Goal: Task Accomplishment & Management: Complete application form

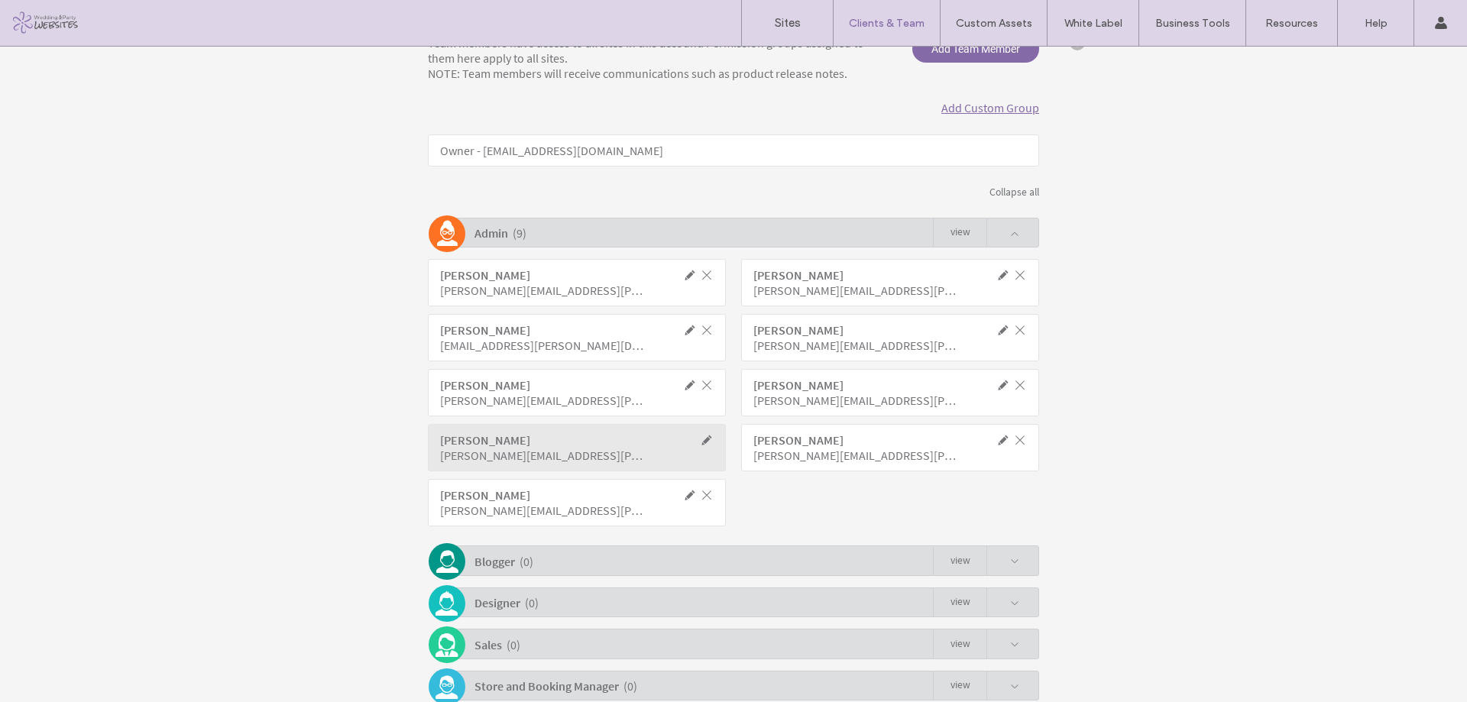
scroll to position [254, 0]
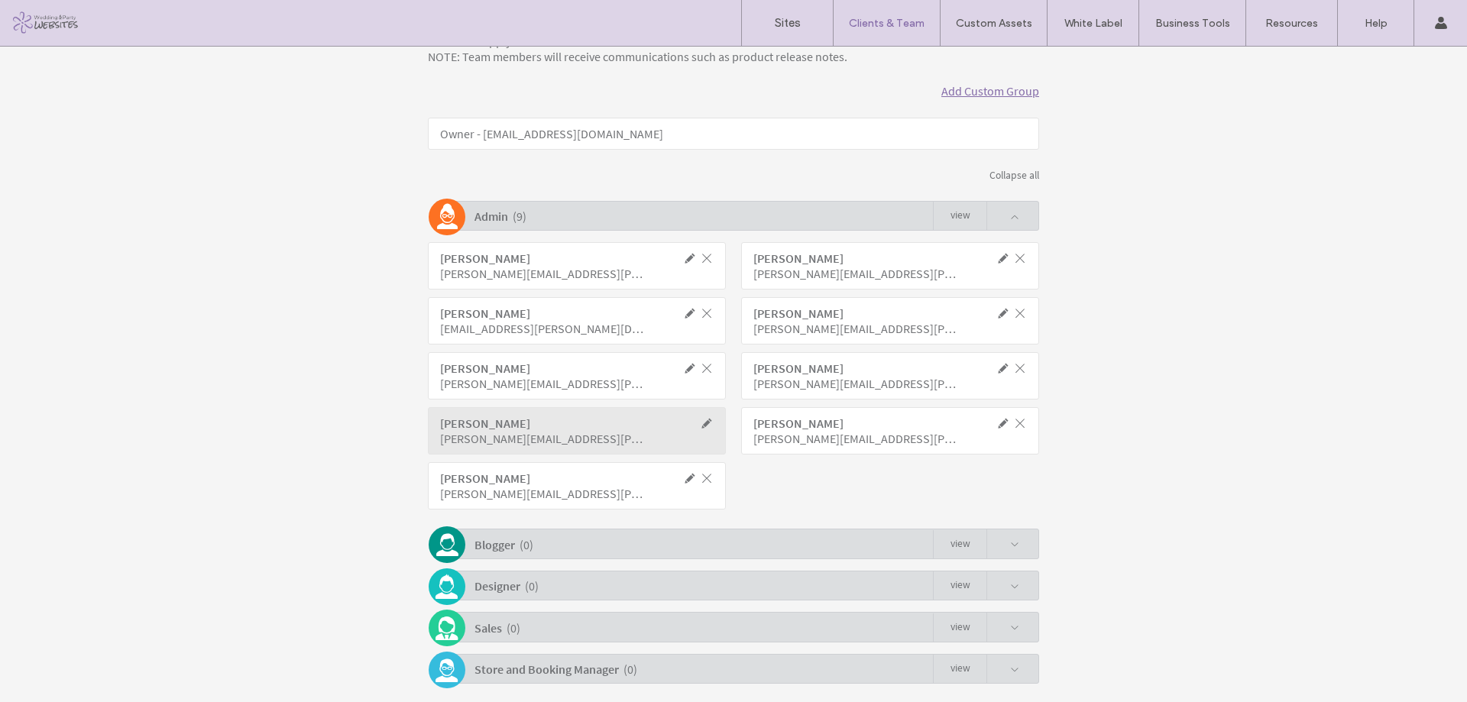
click at [996, 426] on span at bounding box center [1003, 423] width 14 height 14
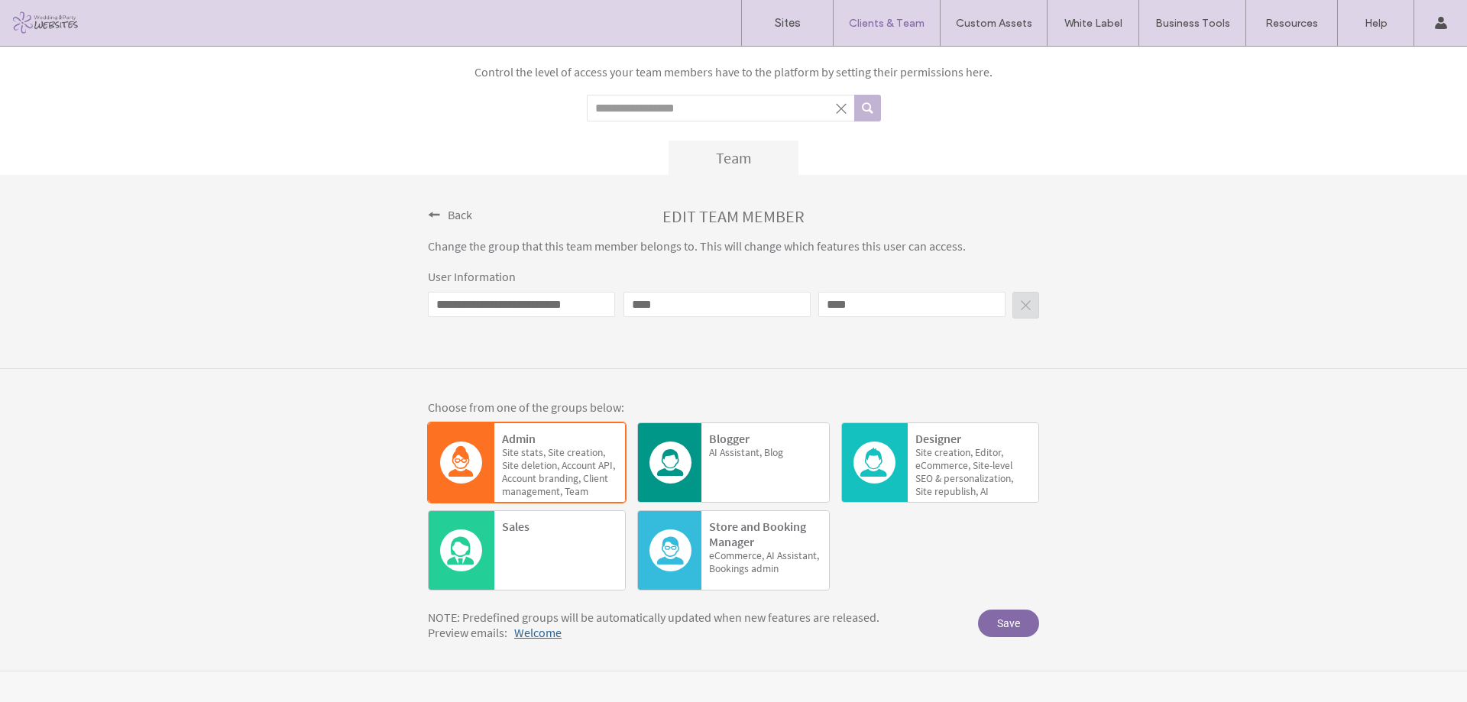
scroll to position [66, 0]
click at [417, 225] on div "**********" at bounding box center [733, 272] width 1467 height 194
click at [430, 218] on span at bounding box center [434, 215] width 12 height 12
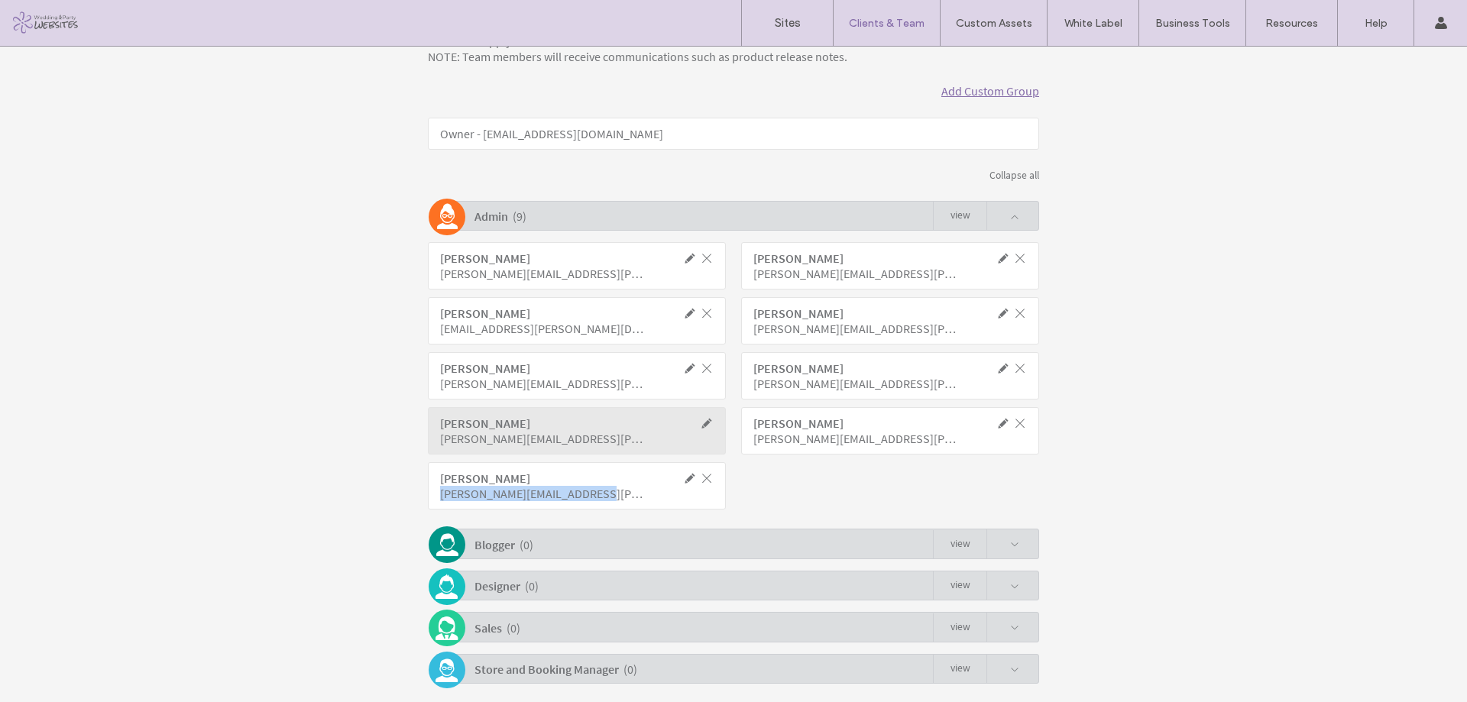
drag, startPoint x: 592, startPoint y: 491, endPoint x: 436, endPoint y: 494, distance: 156.7
click at [440, 494] on div "[PERSON_NAME][EMAIL_ADDRESS][PERSON_NAME][DOMAIN_NAME]" at bounding box center [543, 493] width 206 height 15
copy div "[PERSON_NAME][EMAIL_ADDRESS][PERSON_NAME][DOMAIN_NAME]"
click at [705, 475] on span at bounding box center [707, 478] width 14 height 14
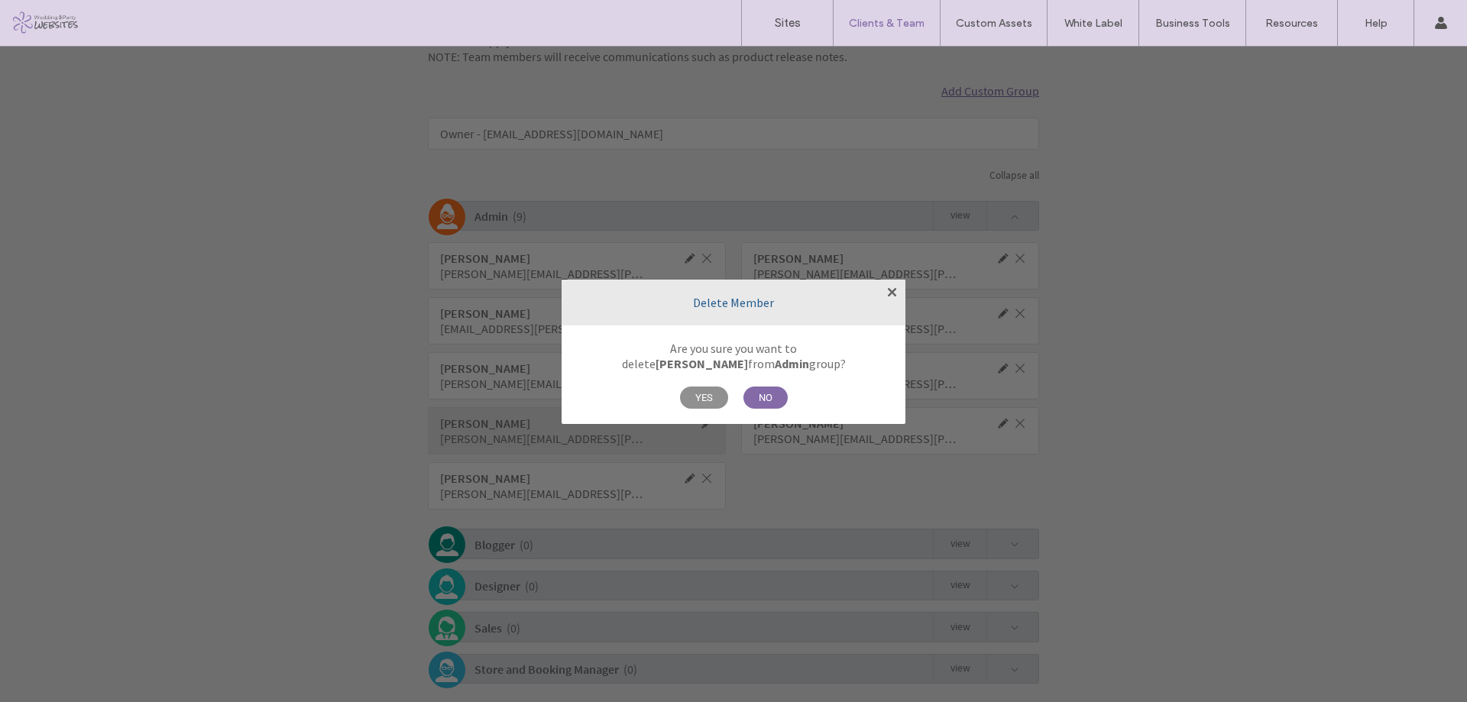
click at [702, 397] on span "YES" at bounding box center [704, 398] width 48 height 22
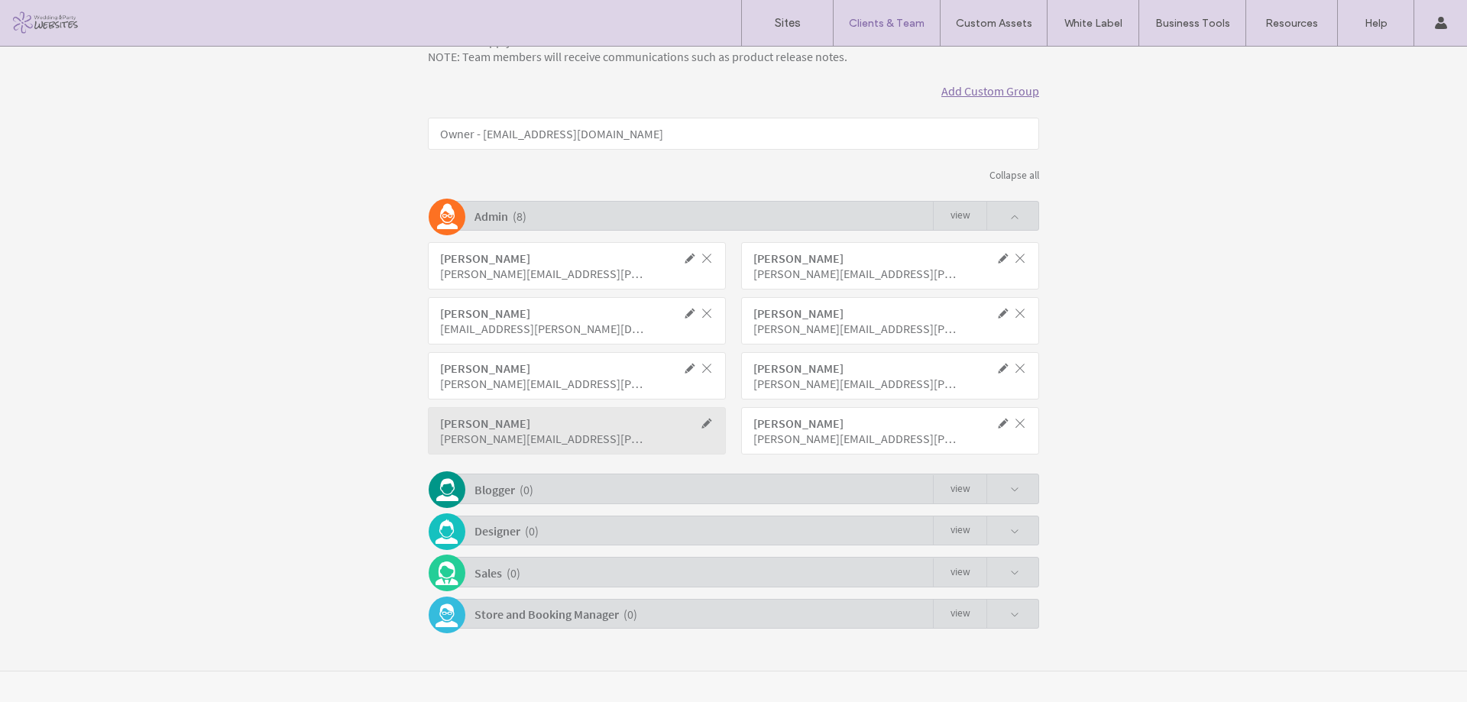
scroll to position [24, 0]
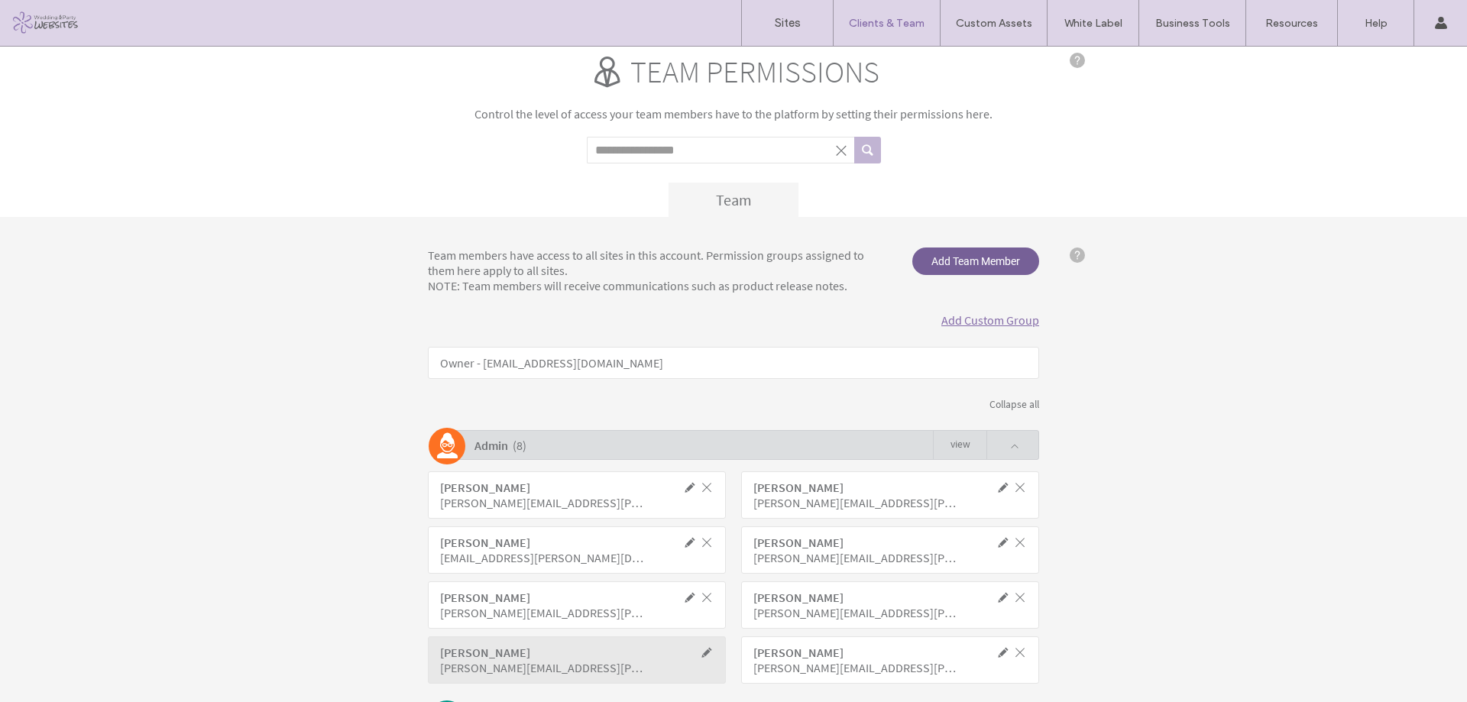
click at [955, 258] on span "Add Team Member" at bounding box center [975, 262] width 127 height 28
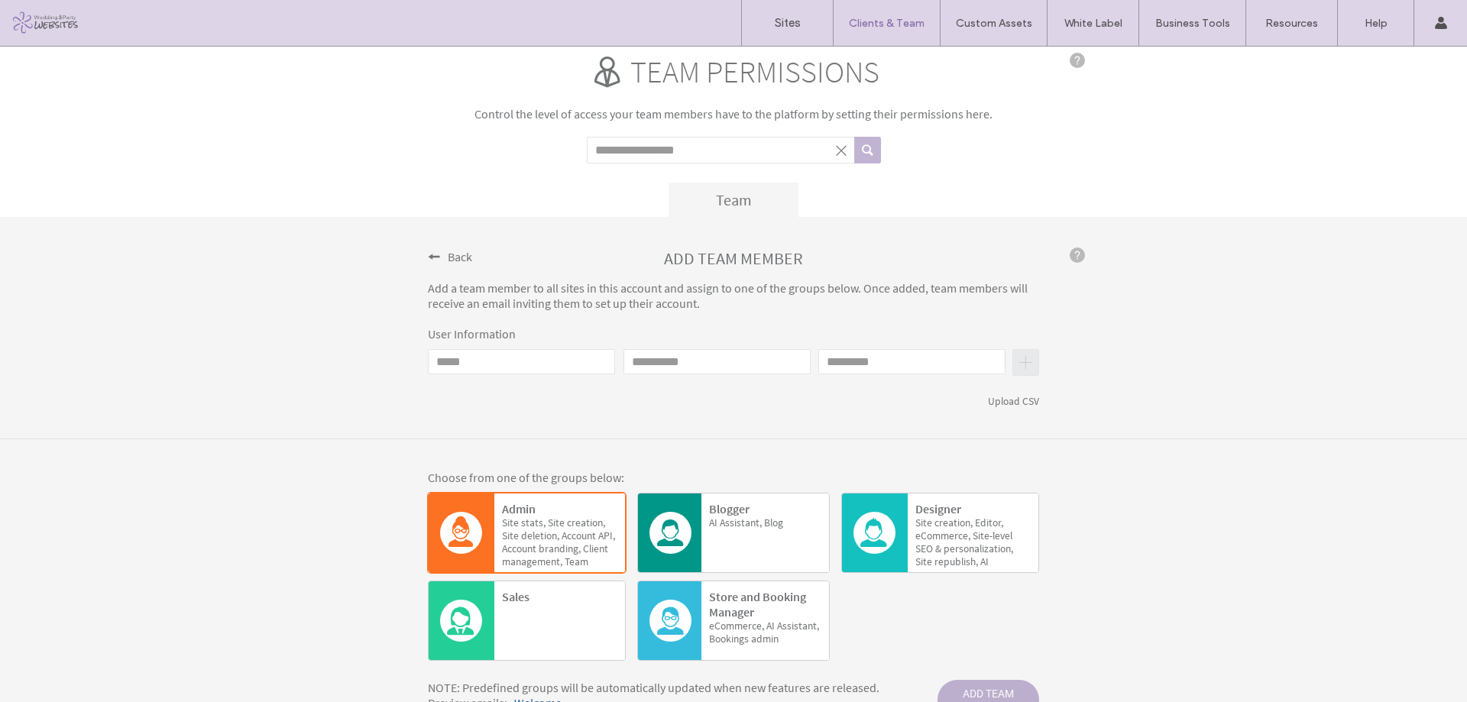
click at [552, 365] on input "Email" at bounding box center [521, 361] width 187 height 25
paste input "**********"
type input "**********"
click at [686, 361] on input "First name" at bounding box center [717, 361] width 187 height 25
type input "******"
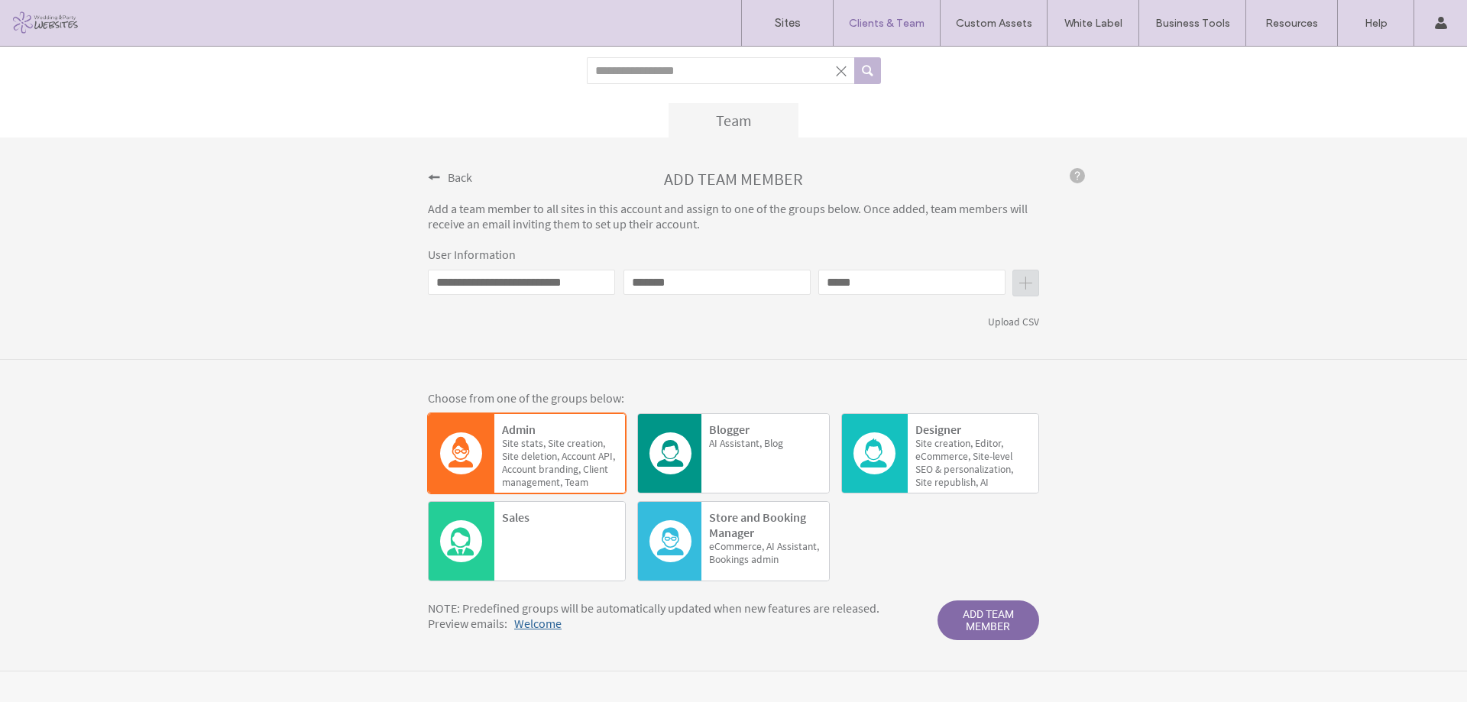
scroll to position [105, 0]
type input "*****"
click at [591, 437] on span "creation," at bounding box center [586, 443] width 38 height 13
click at [993, 628] on span "ADD TEAM MEMBER" at bounding box center [989, 621] width 102 height 40
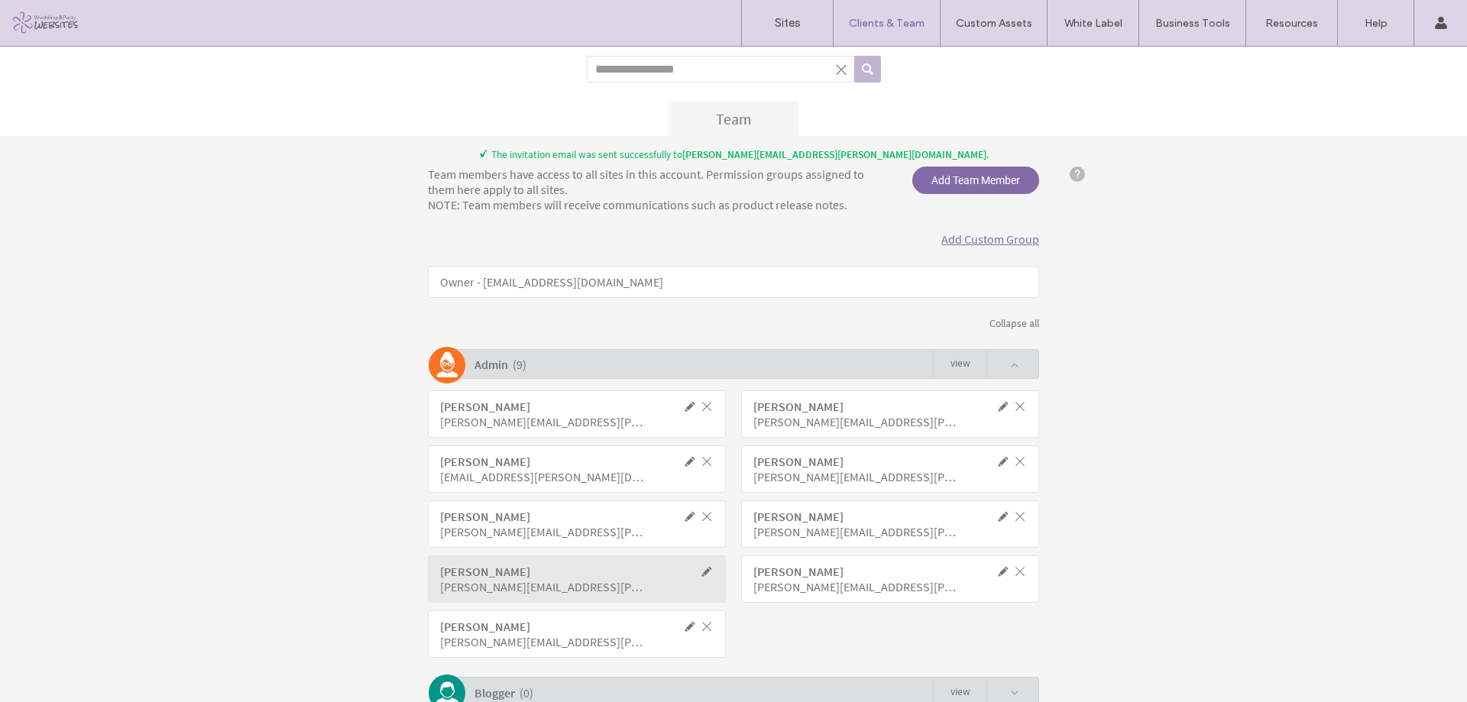
drag, startPoint x: 908, startPoint y: 148, endPoint x: 574, endPoint y: 154, distance: 334.0
click at [572, 152] on div "The invitation email was sent successfully to [PERSON_NAME][EMAIL_ADDRESS][PERS…" at bounding box center [733, 154] width 611 height 13
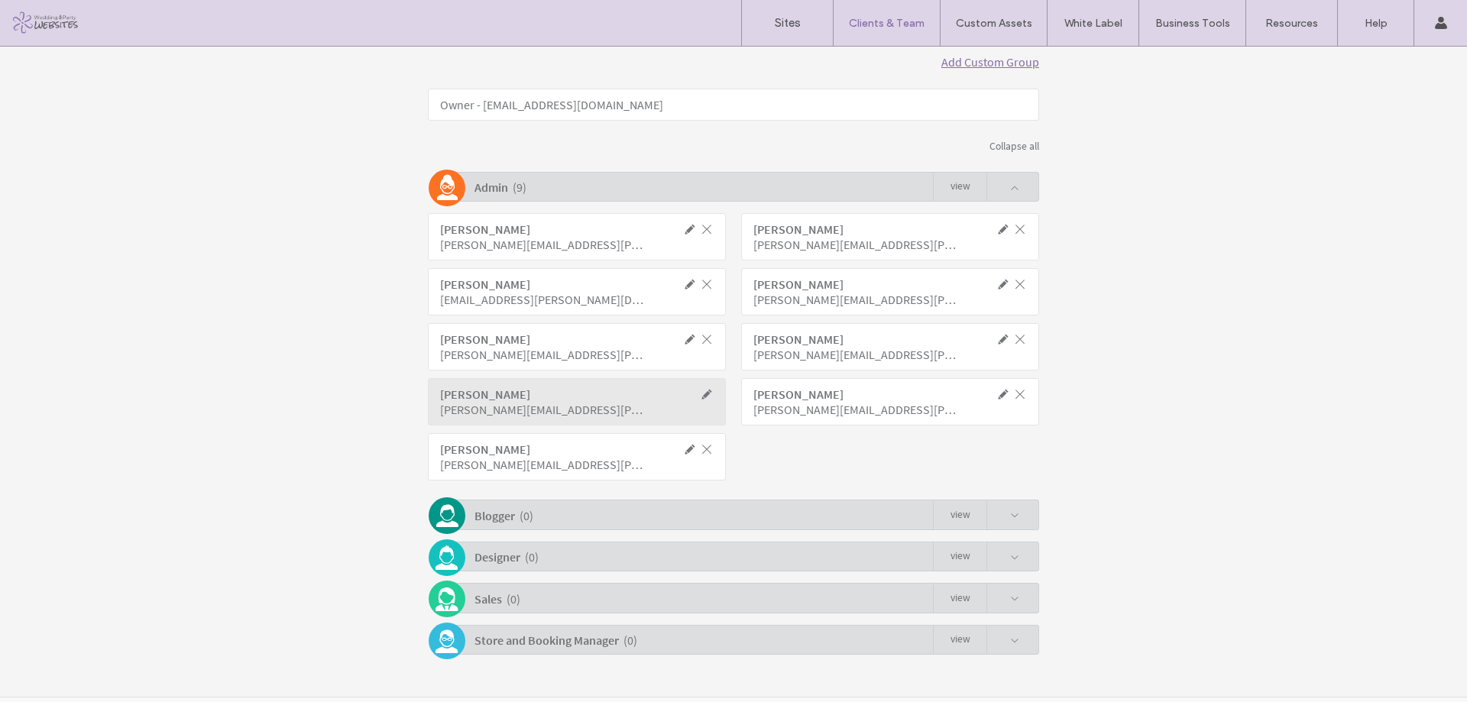
scroll to position [309, 0]
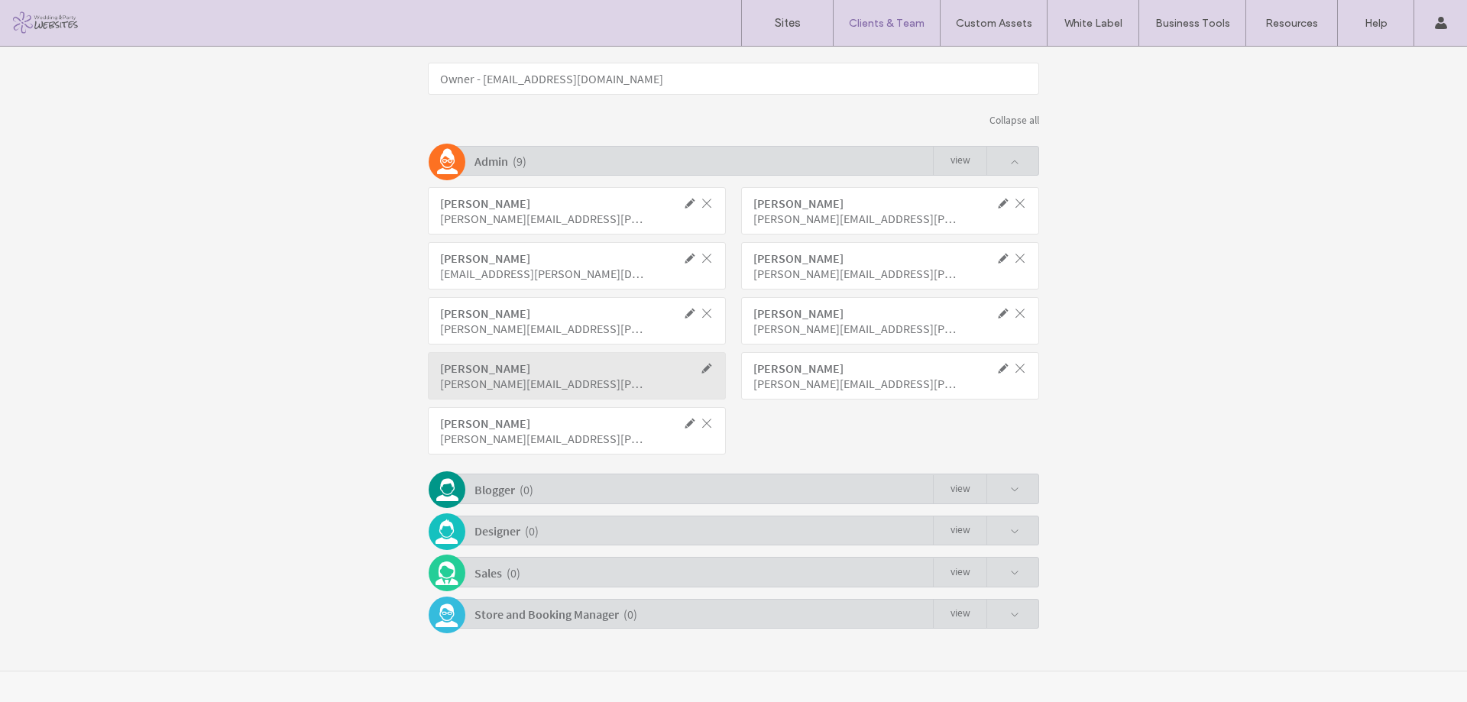
click at [683, 423] on span at bounding box center [690, 423] width 14 height 14
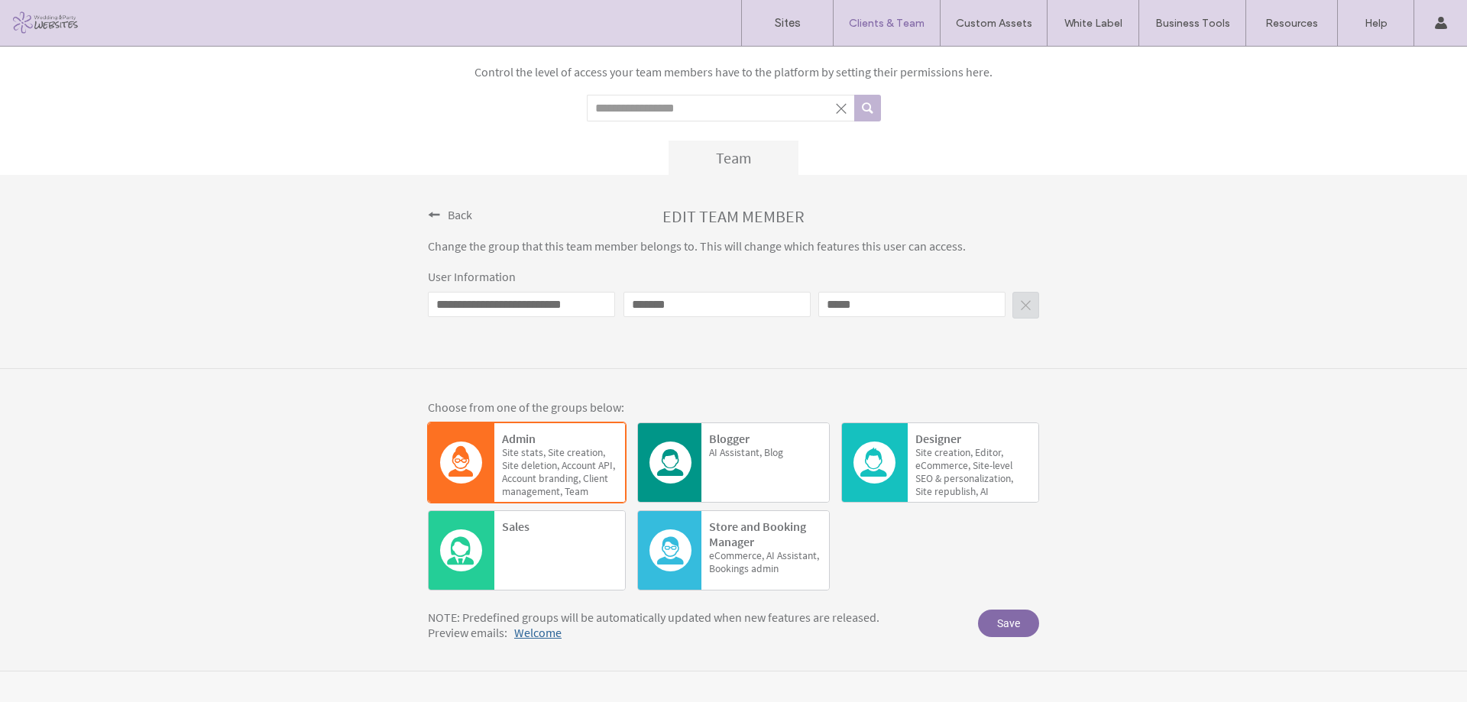
scroll to position [66, 0]
click at [458, 217] on span "Back" at bounding box center [460, 214] width 24 height 15
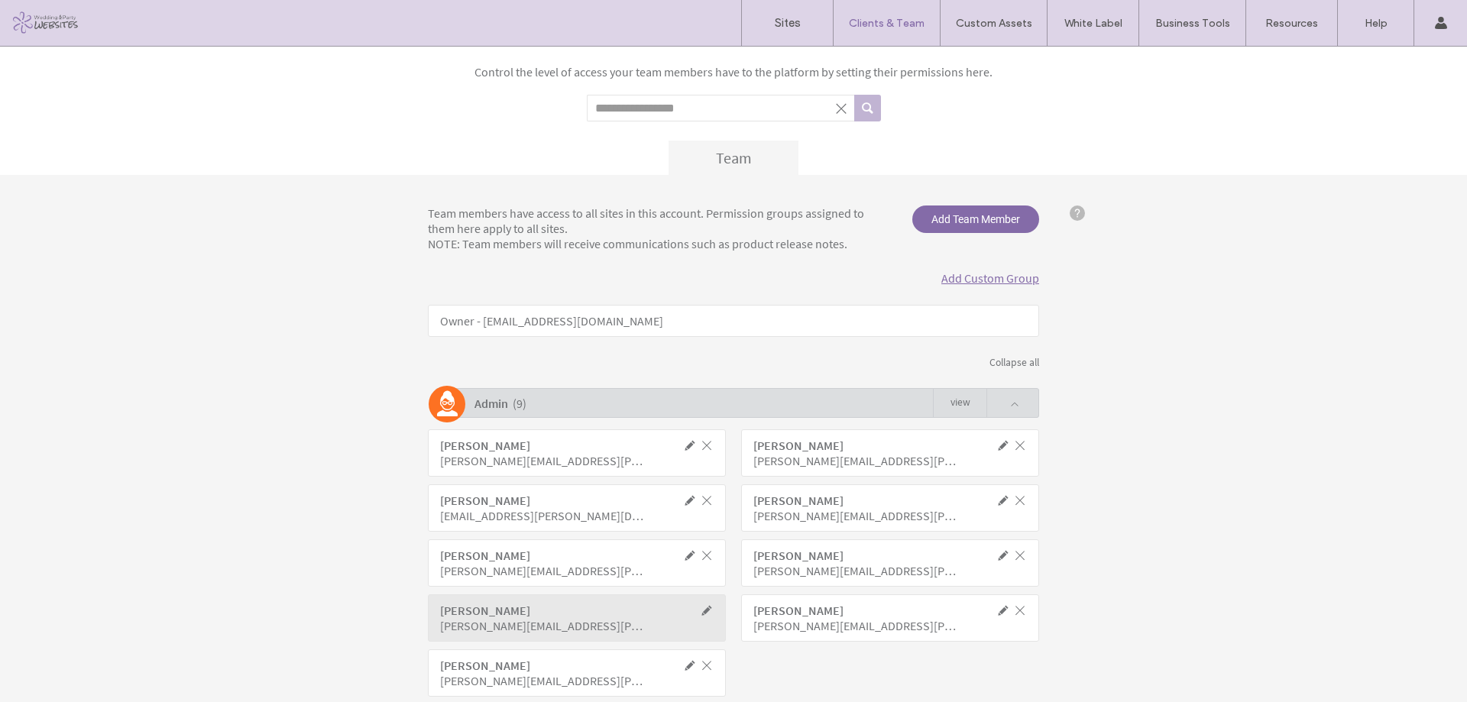
scroll to position [309, 0]
